Goal: Task Accomplishment & Management: Complete application form

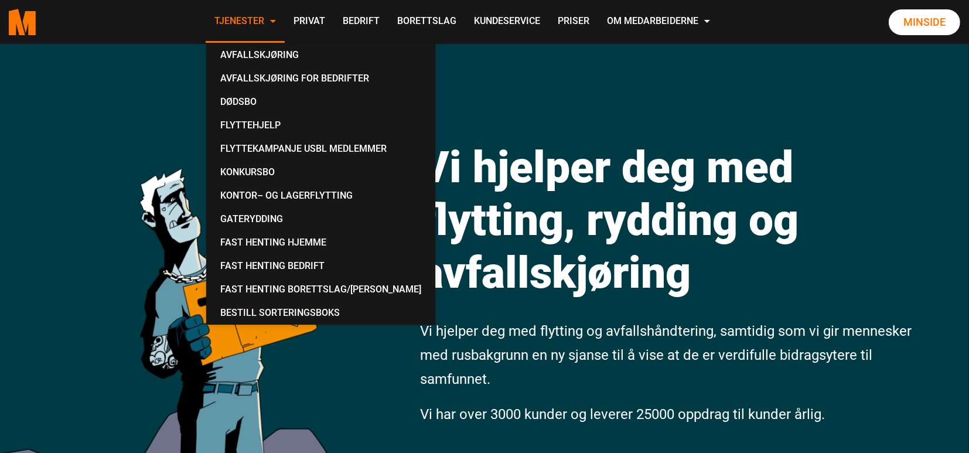
click at [248, 16] on link "Tjenester" at bounding box center [245, 22] width 79 height 42
click at [312, 22] on link "Privat" at bounding box center [309, 22] width 49 height 42
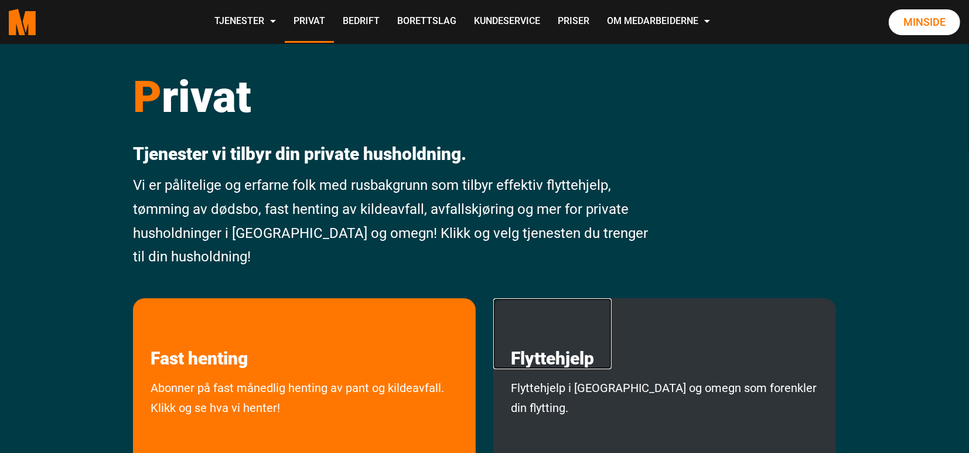
click at [594, 361] on link "Flyttehjelp" at bounding box center [552, 333] width 118 height 71
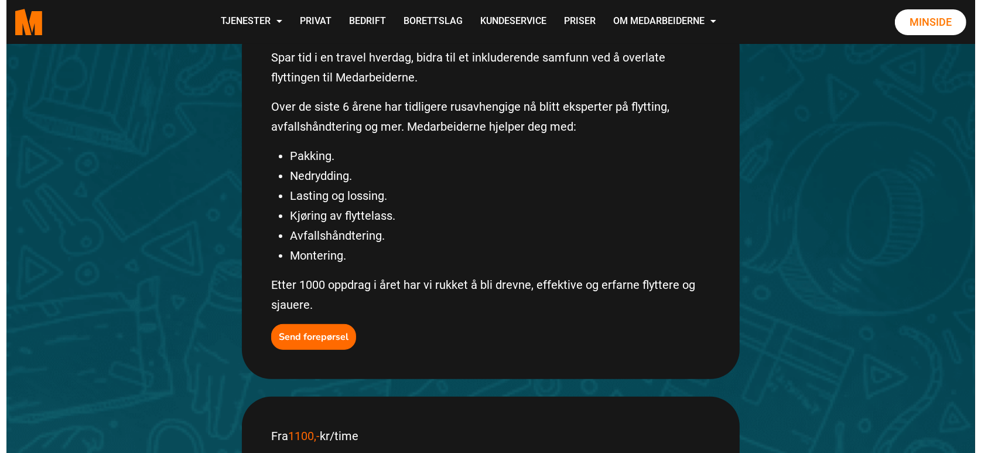
scroll to position [293, 0]
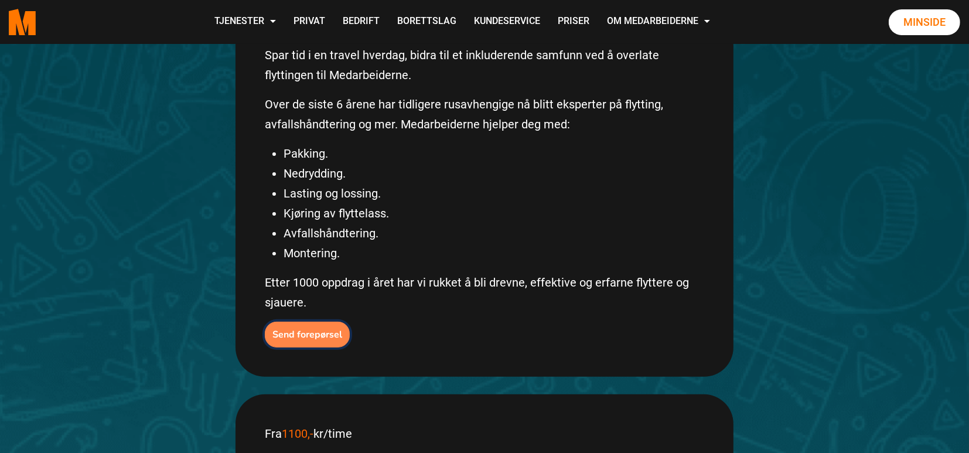
click at [314, 322] on button "Send forepørsel" at bounding box center [307, 335] width 85 height 26
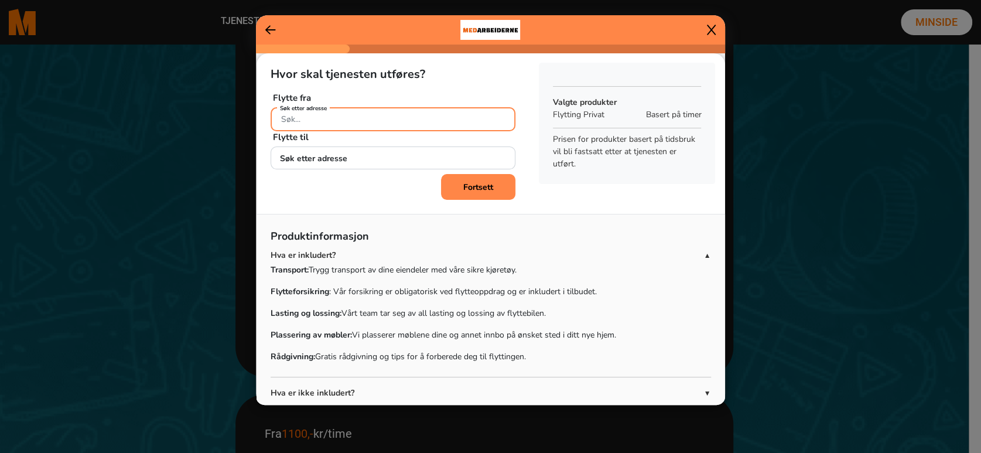
click at [408, 120] on input "Søk etter adresse" at bounding box center [393, 119] width 245 height 24
